Goal: Find specific page/section: Find specific page/section

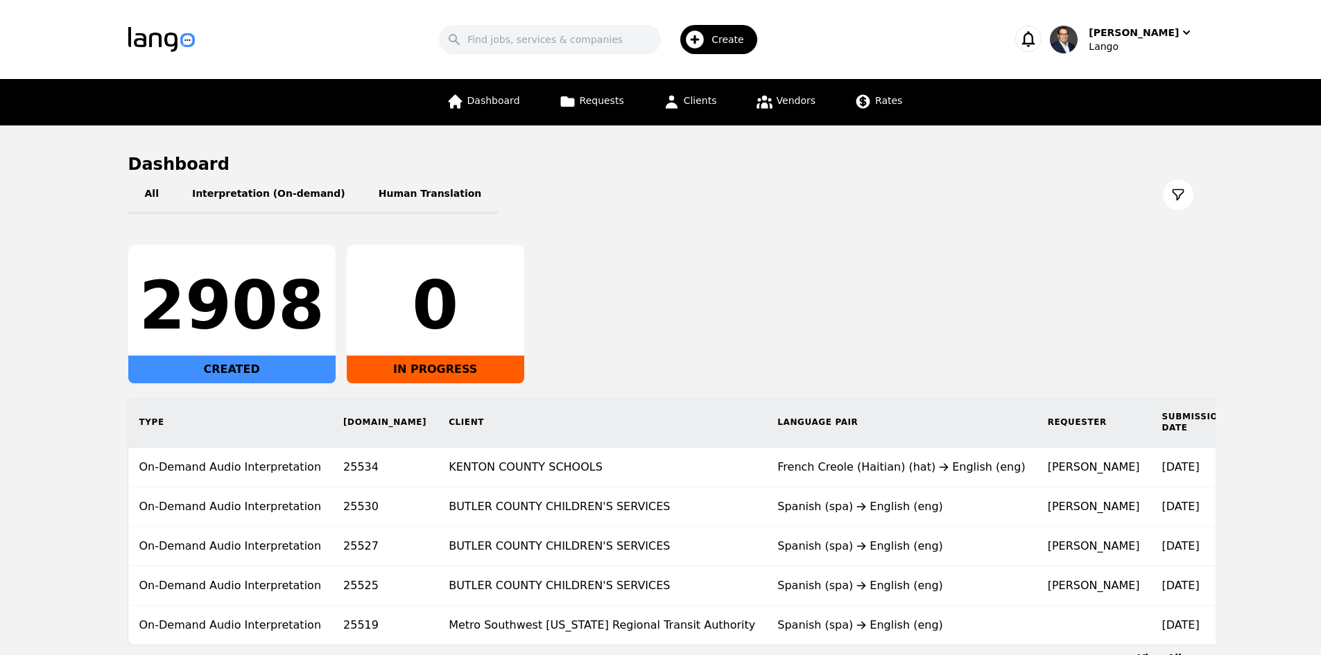
click at [705, 92] on link "Clients" at bounding box center [690, 102] width 71 height 46
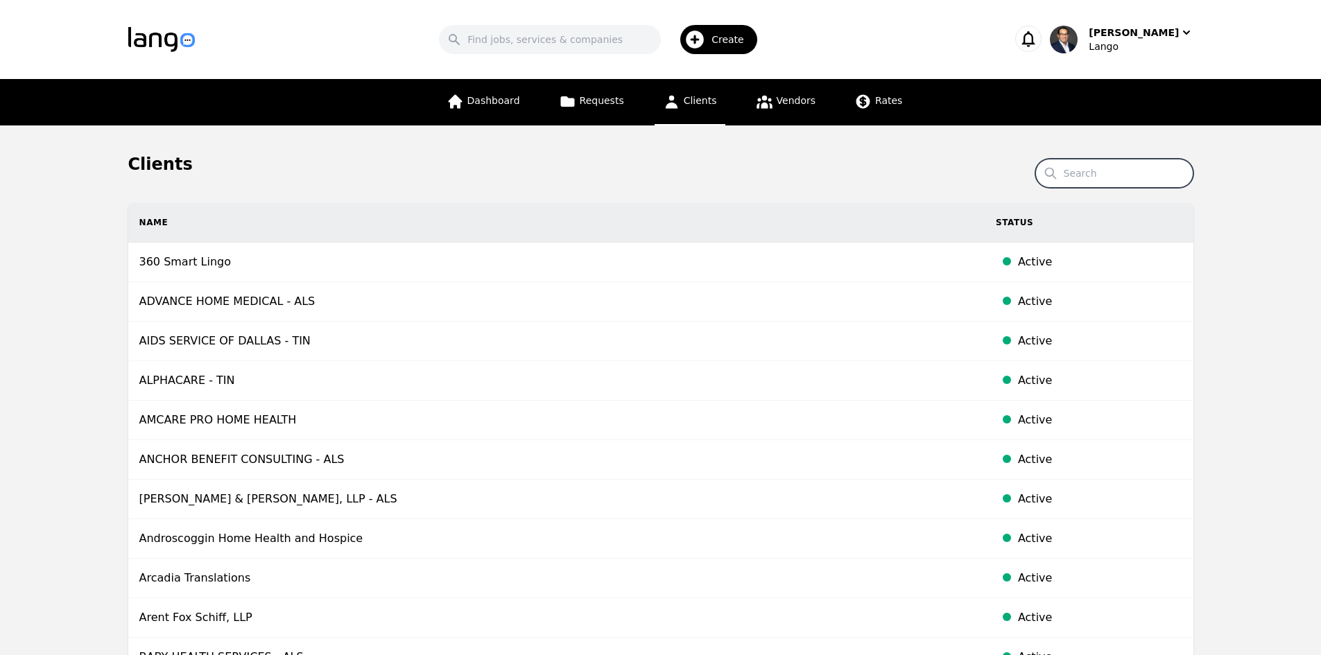
click at [1111, 175] on input "Search" at bounding box center [1114, 173] width 158 height 29
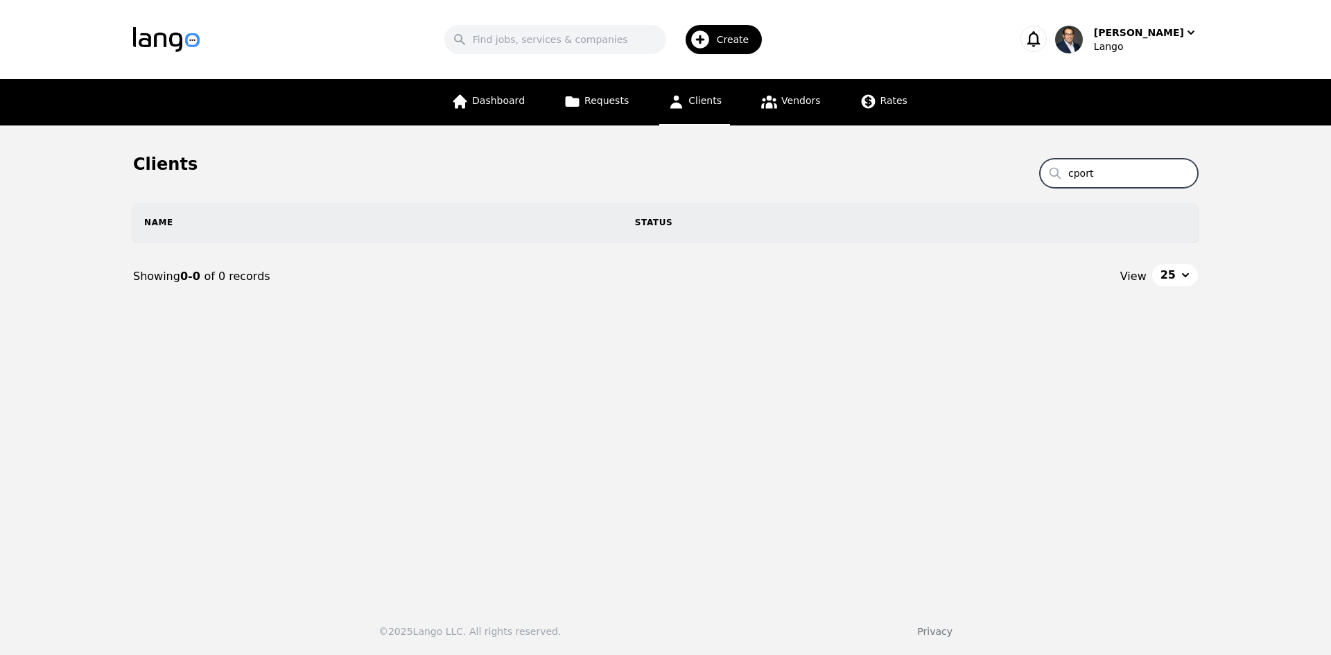
type input "cport"
click at [700, 103] on span "Clients" at bounding box center [705, 100] width 33 height 11
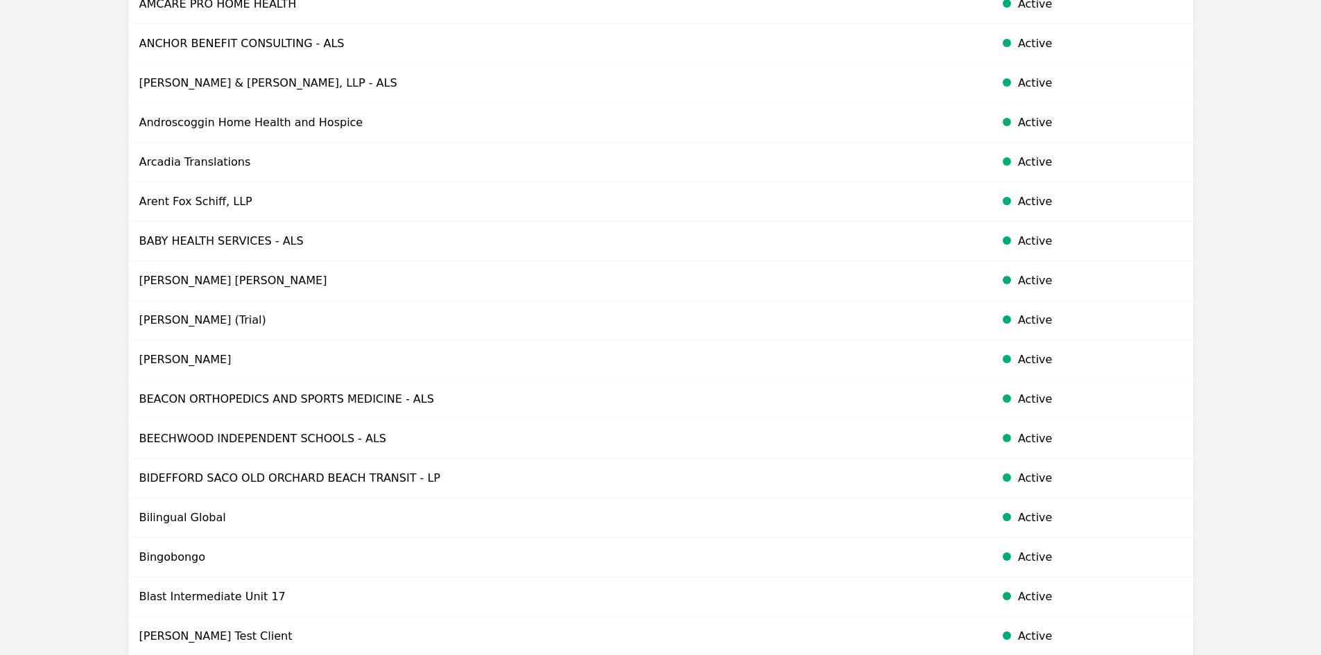
scroll to position [762, 0]
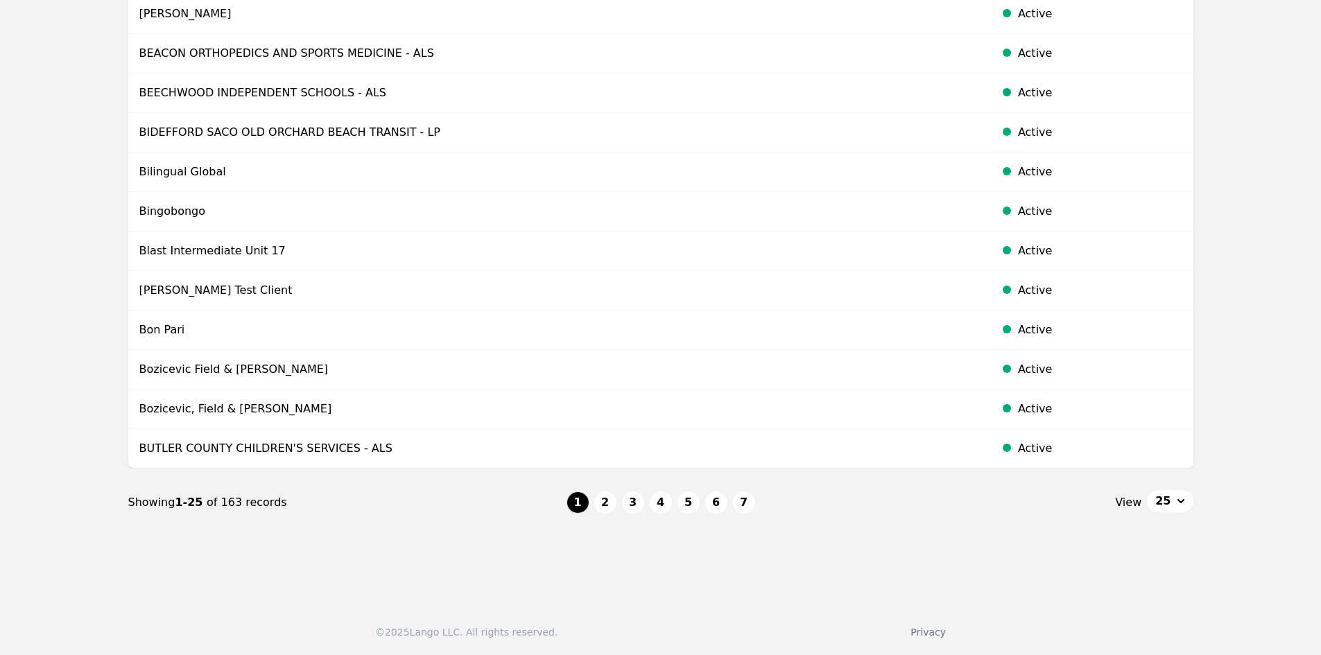
click at [1175, 502] on button "25" at bounding box center [1170, 501] width 46 height 22
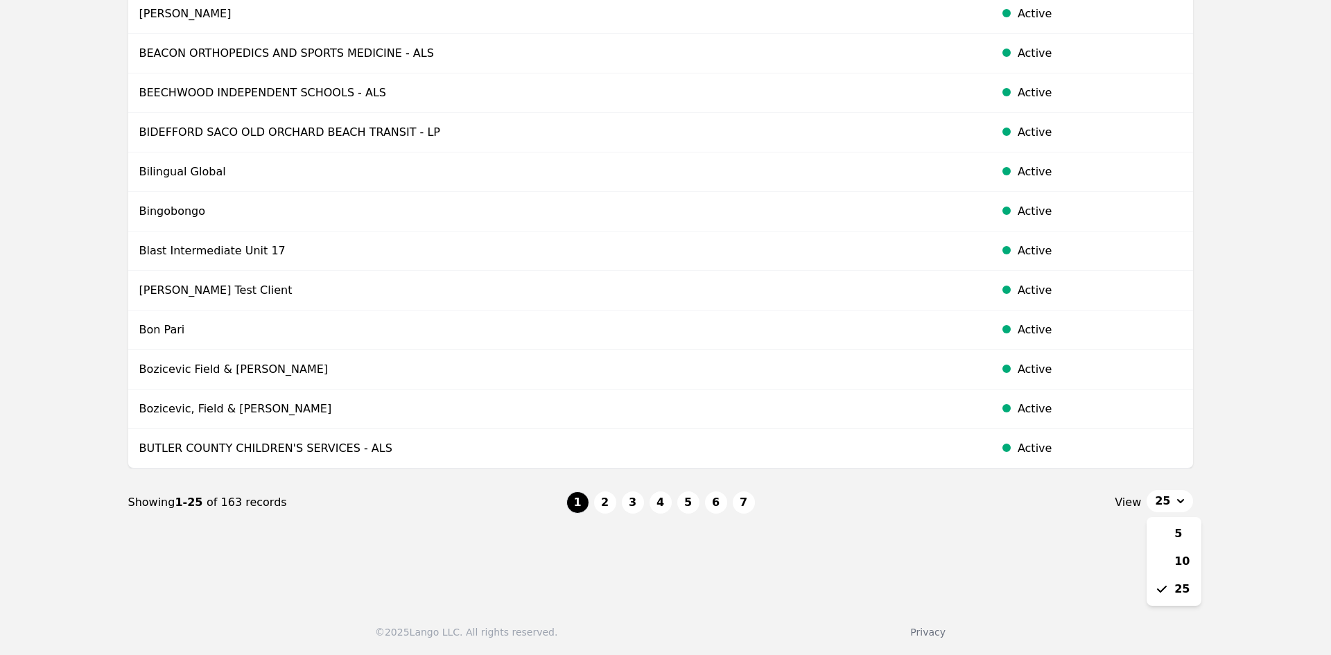
drag, startPoint x: 879, startPoint y: 542, endPoint x: 689, endPoint y: 526, distance: 190.7
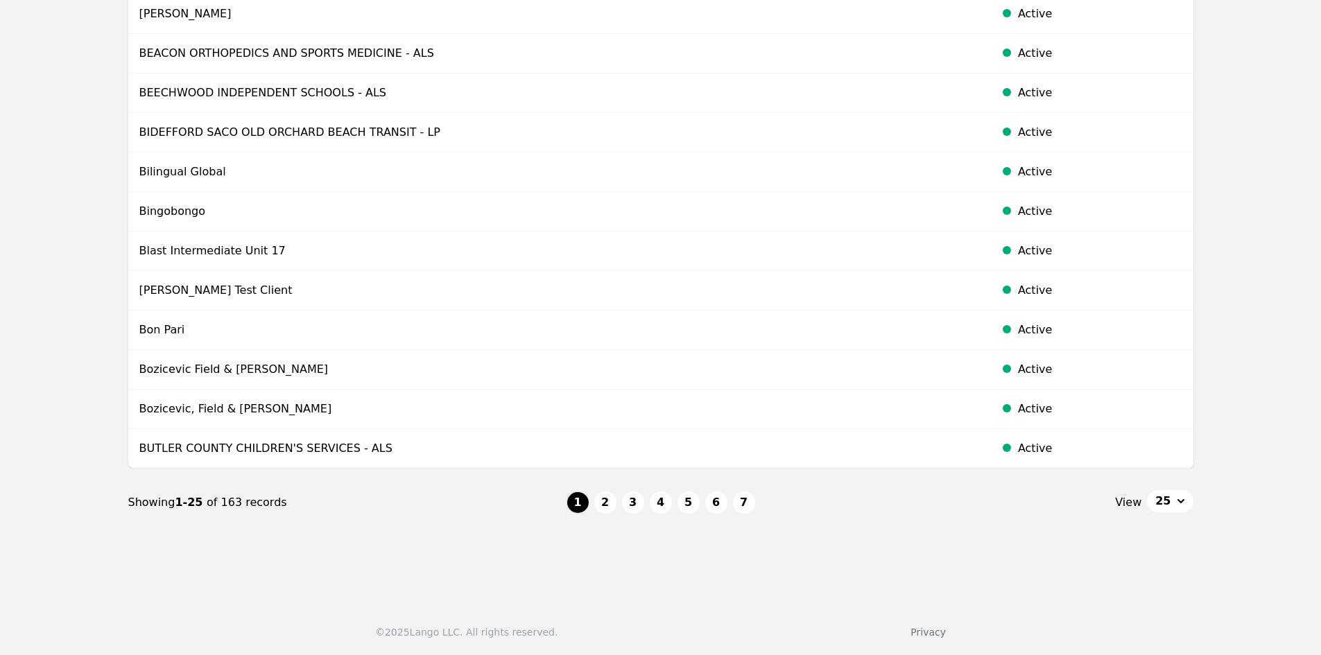
click at [607, 501] on button "2" at bounding box center [605, 503] width 22 height 22
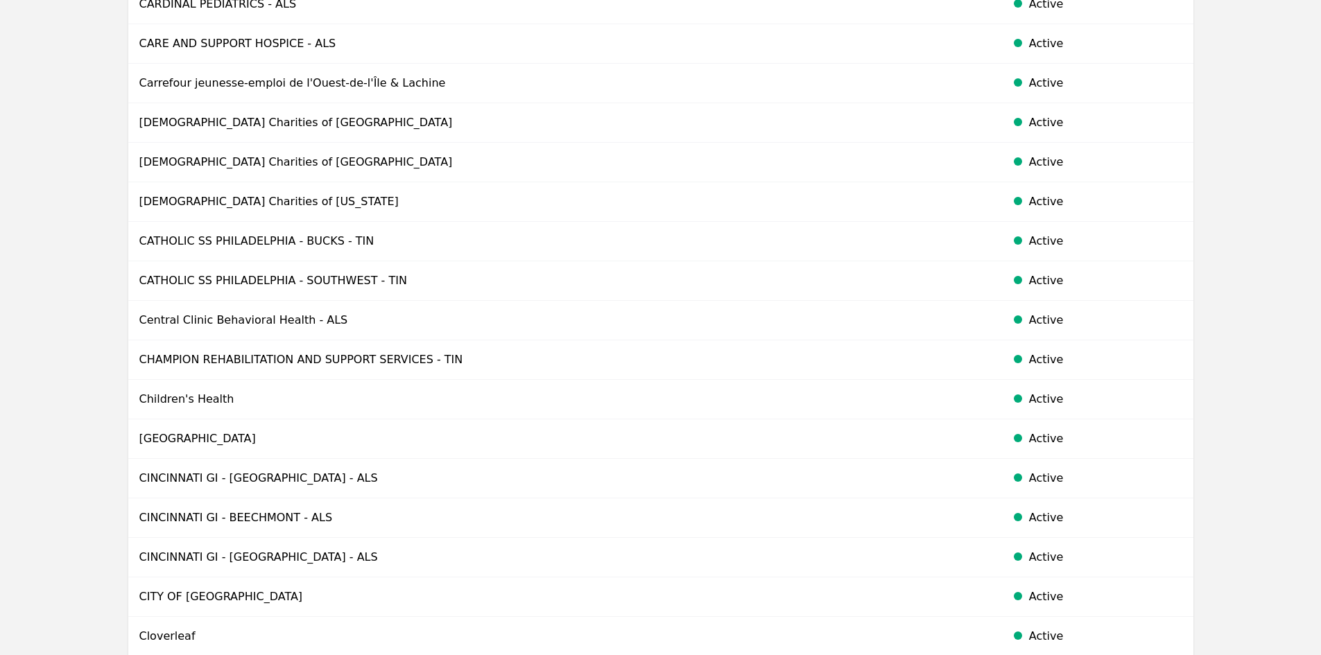
scroll to position [762, 0]
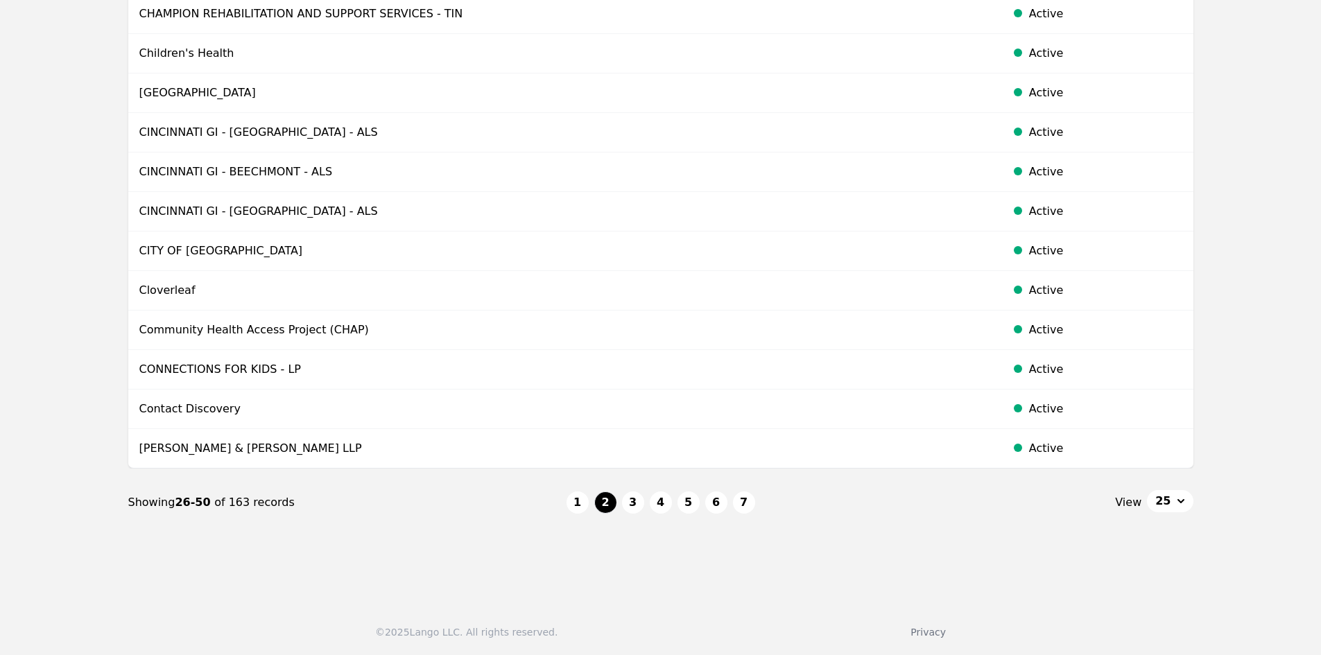
click at [627, 499] on button "3" at bounding box center [633, 503] width 22 height 22
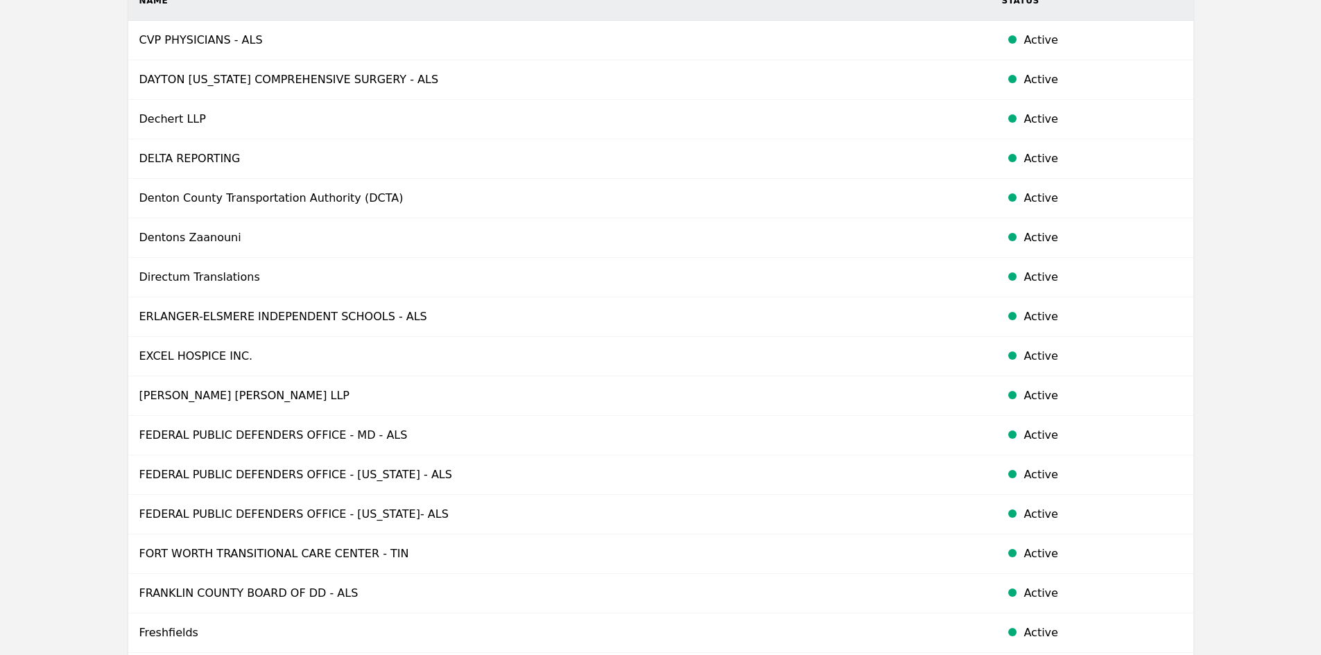
scroll to position [762, 0]
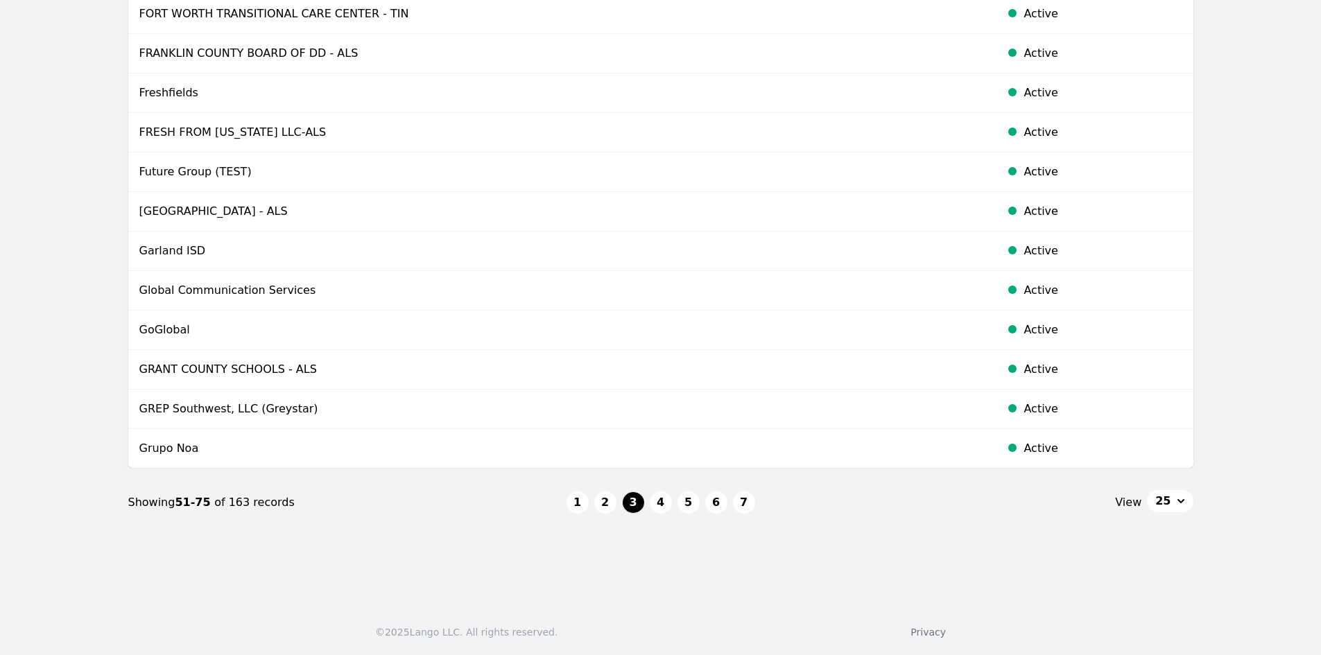
click at [609, 503] on button "2" at bounding box center [605, 503] width 22 height 22
